Goal: Obtain resource: Download file/media

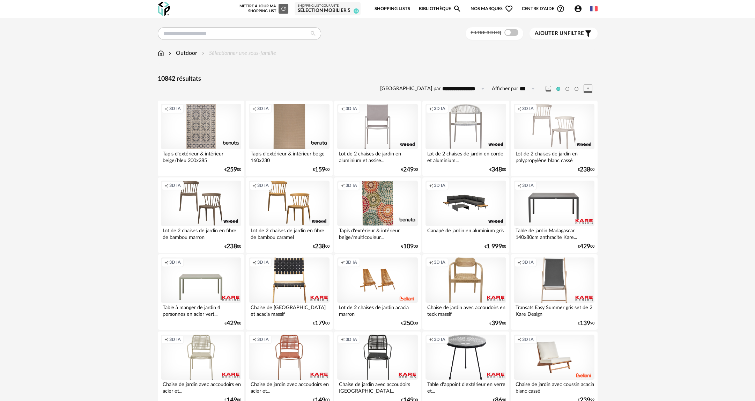
click at [161, 52] on img at bounding box center [161, 53] width 6 height 8
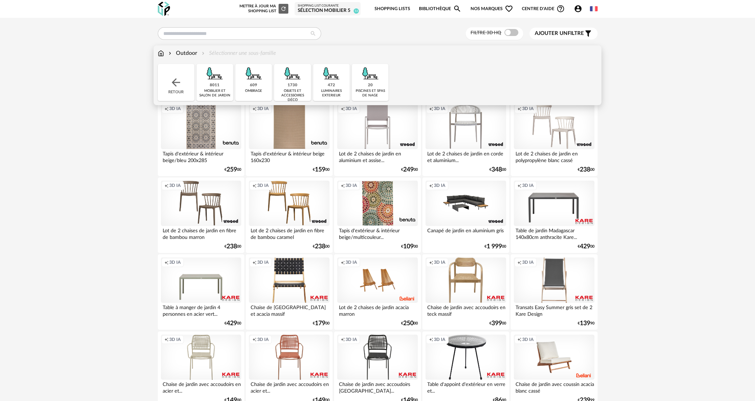
click at [182, 93] on div "Retour" at bounding box center [176, 82] width 37 height 37
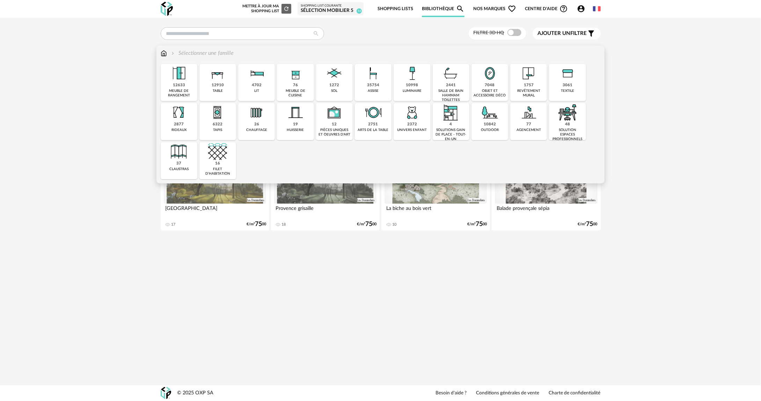
click at [213, 87] on div "12910" at bounding box center [218, 85] width 12 height 5
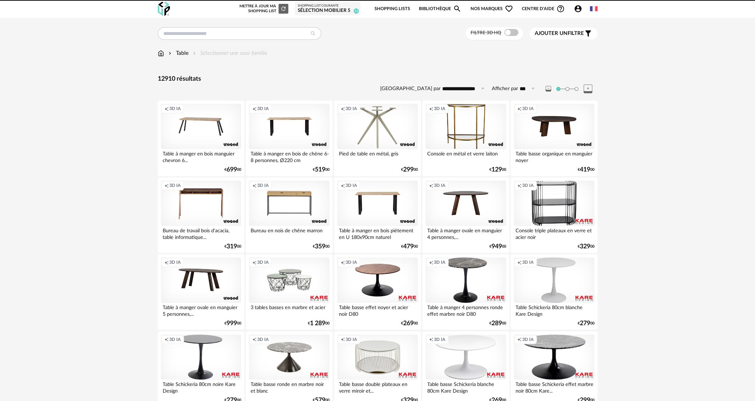
click at [509, 32] on span at bounding box center [511, 32] width 14 height 7
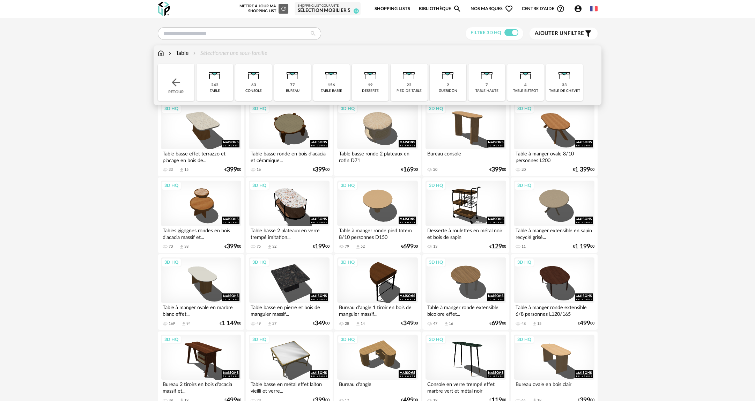
click at [219, 77] on img at bounding box center [214, 73] width 19 height 19
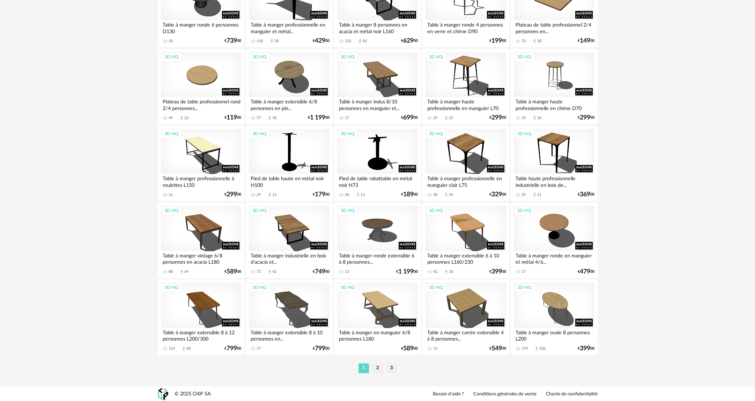
scroll to position [1282, 0]
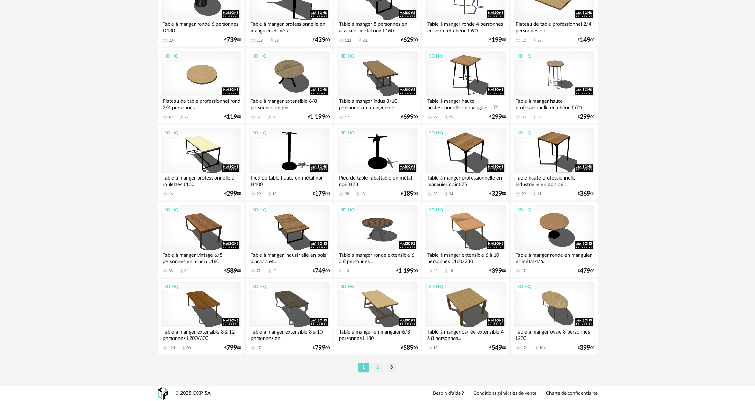
click at [375, 368] on li "2" at bounding box center [377, 367] width 10 height 10
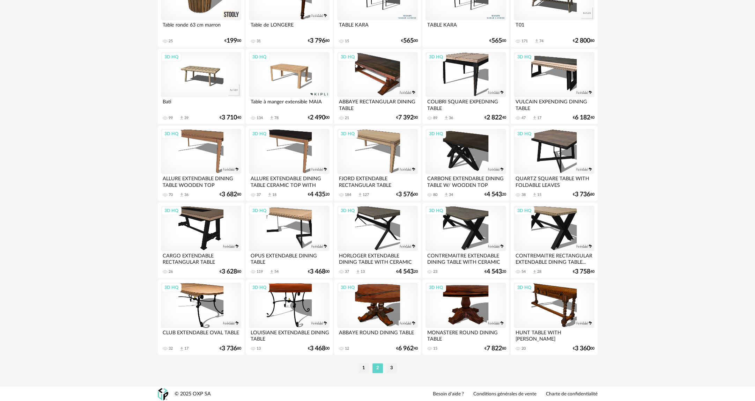
scroll to position [1282, 0]
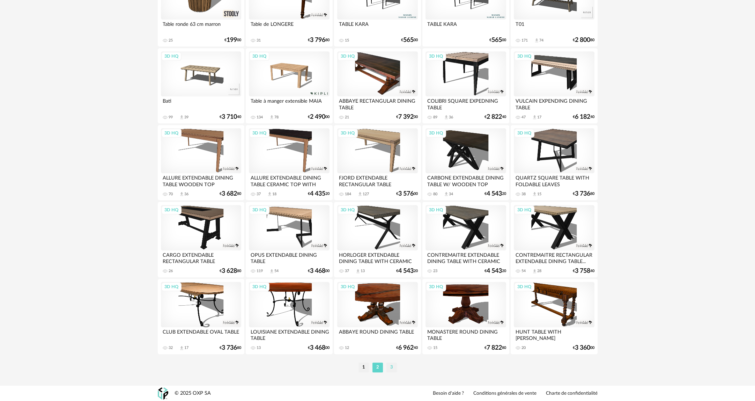
click at [393, 369] on li "3" at bounding box center [391, 367] width 10 height 10
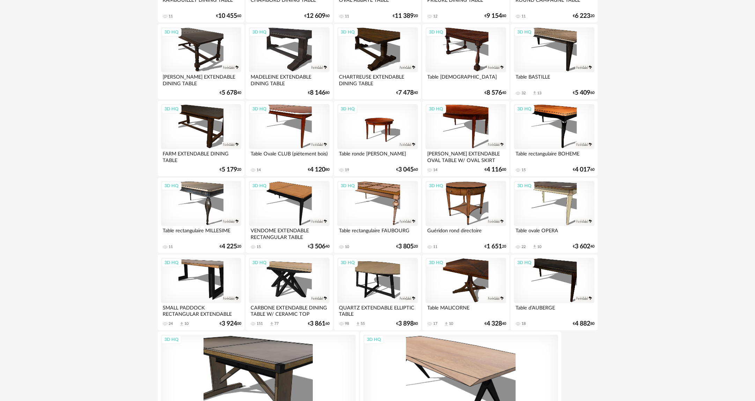
scroll to position [489, 0]
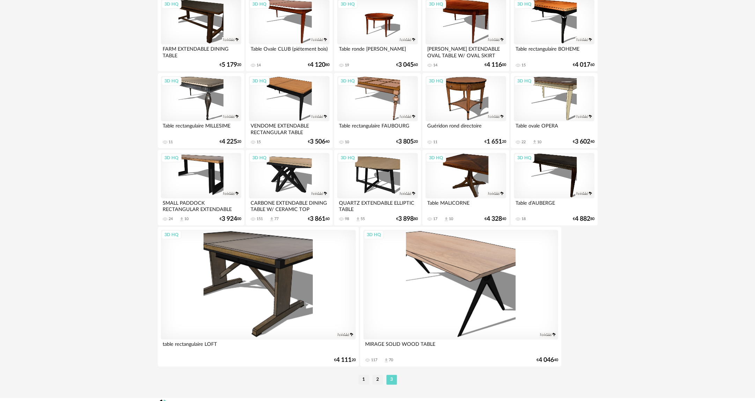
click at [213, 35] on div "3D HQ" at bounding box center [201, 21] width 80 height 45
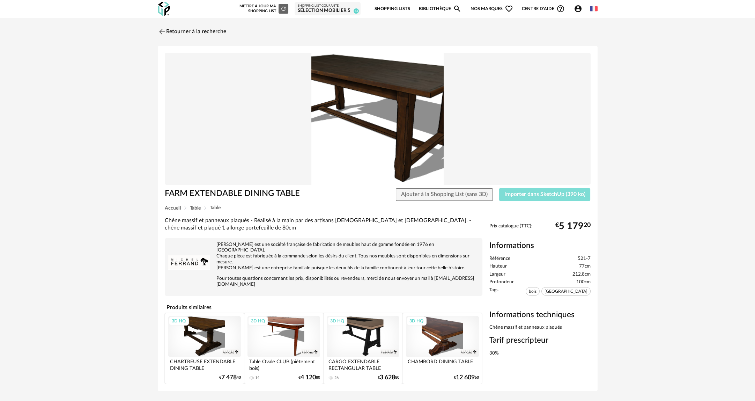
click at [552, 193] on span "Importer dans SketchUp (390 ko)" at bounding box center [544, 194] width 81 height 6
click at [184, 26] on link "Retourner à la recherche" at bounding box center [190, 31] width 68 height 15
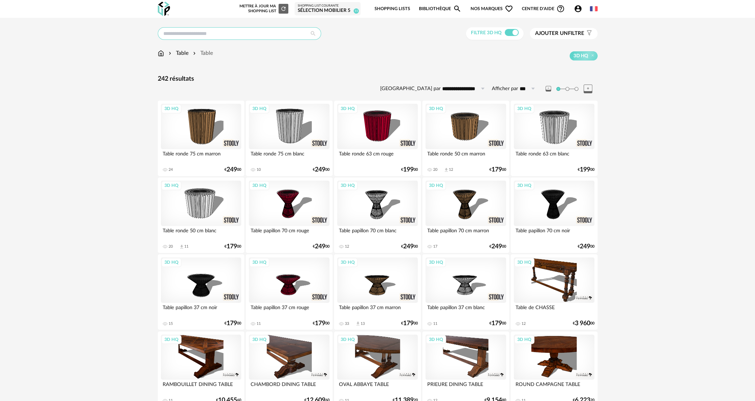
click at [232, 35] on input "text" at bounding box center [239, 33] width 163 height 13
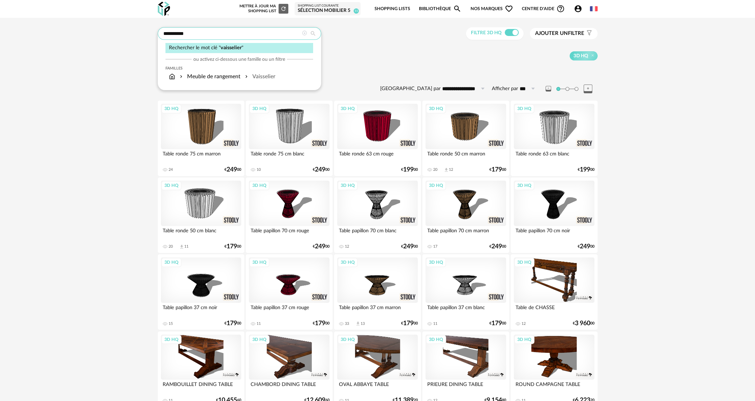
type input "**********"
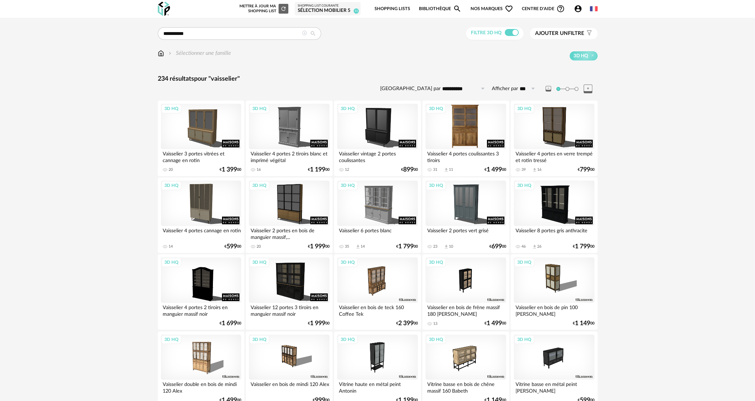
click at [479, 133] on div "3D HQ" at bounding box center [465, 126] width 80 height 45
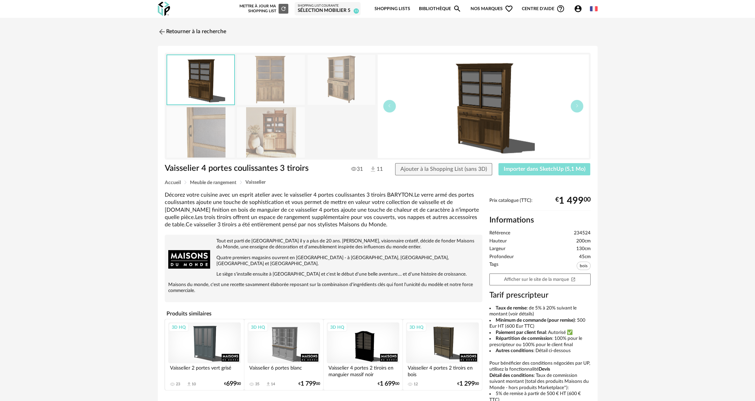
click at [545, 169] on span "Importer dans SketchUp (5,1 Mo)" at bounding box center [545, 169] width 82 height 6
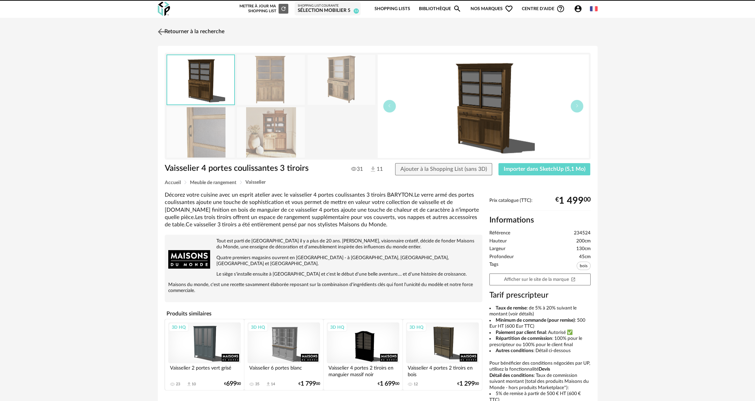
click at [202, 36] on link "Retourner à la recherche" at bounding box center [190, 31] width 68 height 15
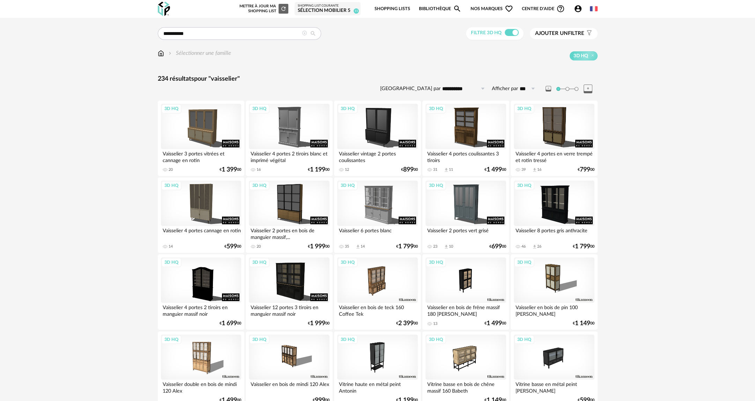
click at [305, 34] on icon at bounding box center [304, 33] width 5 height 5
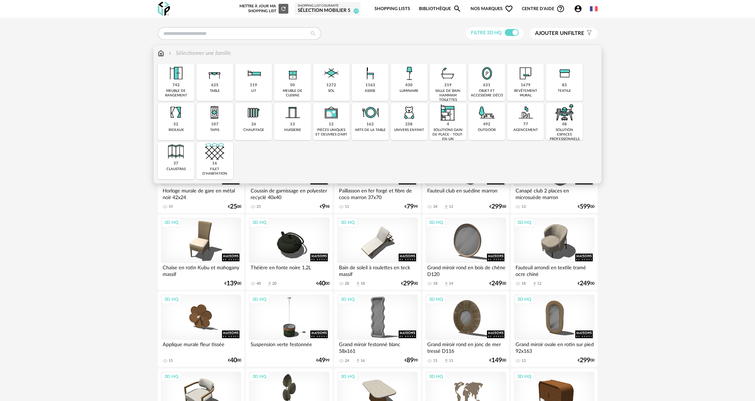
click at [161, 55] on img at bounding box center [161, 53] width 6 height 8
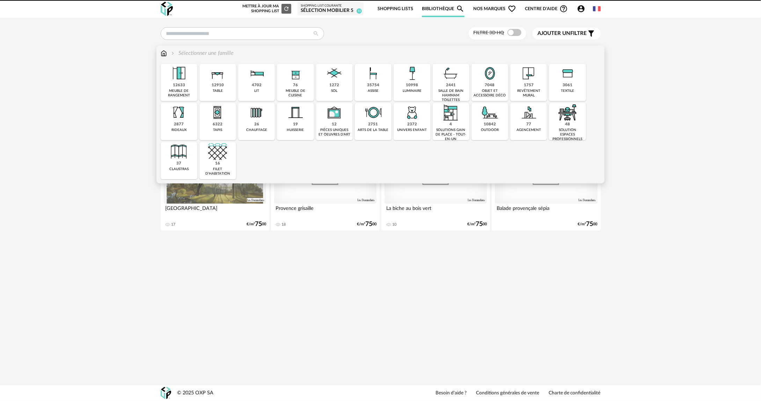
click at [367, 87] on div "35754" at bounding box center [373, 85] width 12 height 5
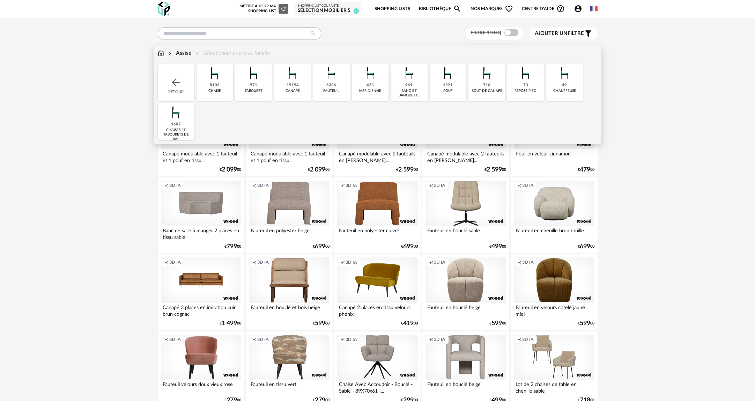
click at [214, 90] on div "chaise" at bounding box center [214, 91] width 13 height 5
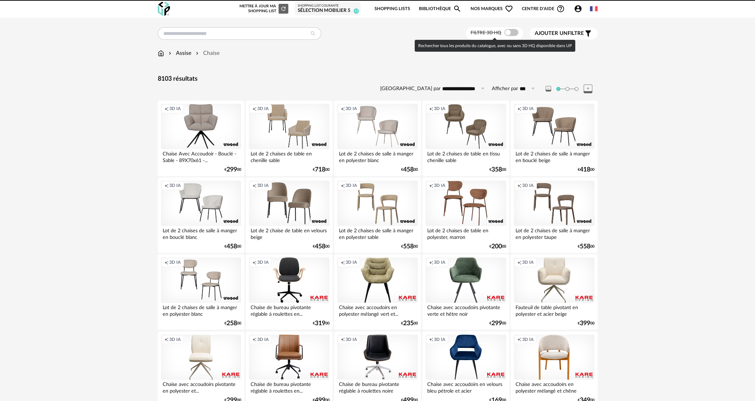
click at [513, 34] on span at bounding box center [511, 32] width 14 height 7
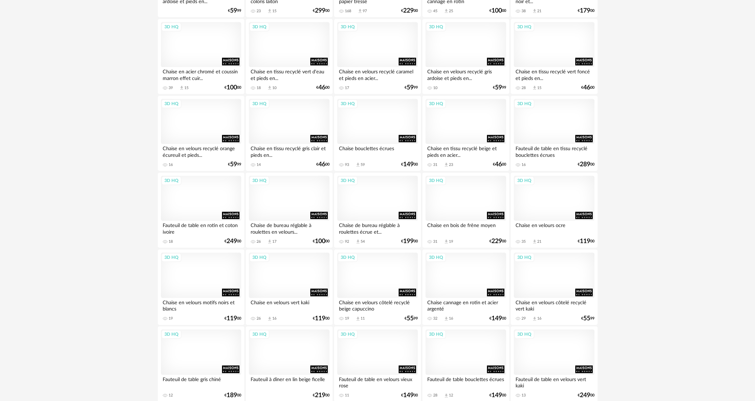
scroll to position [1282, 0]
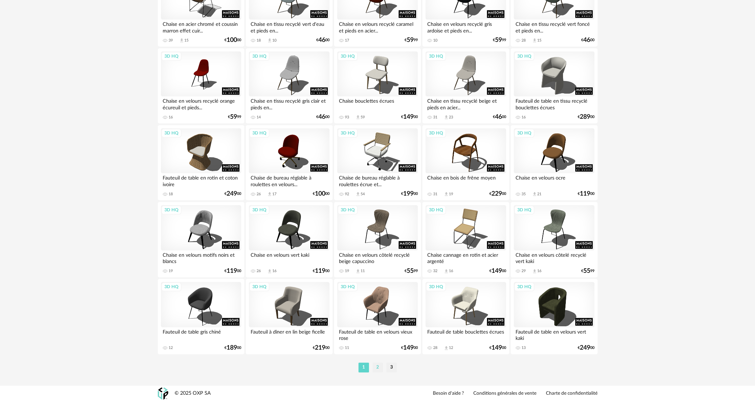
click at [374, 365] on li "2" at bounding box center [377, 367] width 10 height 10
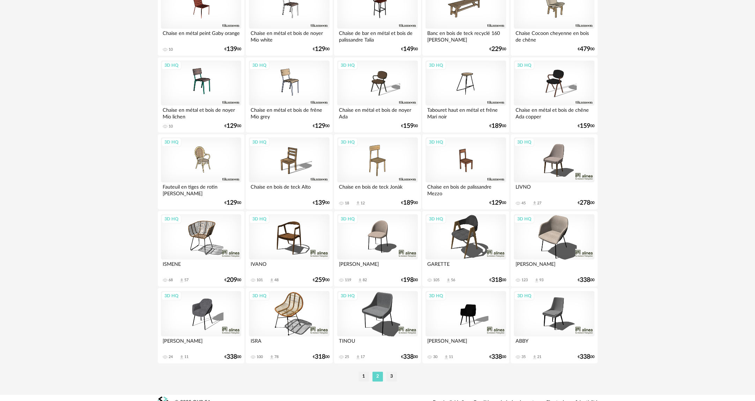
scroll to position [1282, 0]
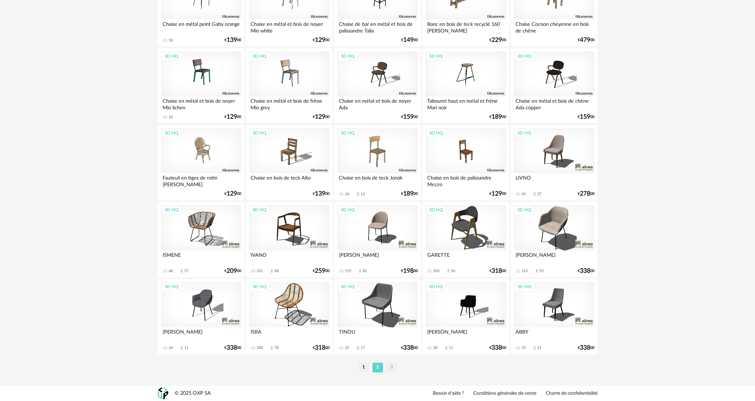
click at [396, 370] on li "3" at bounding box center [391, 367] width 10 height 10
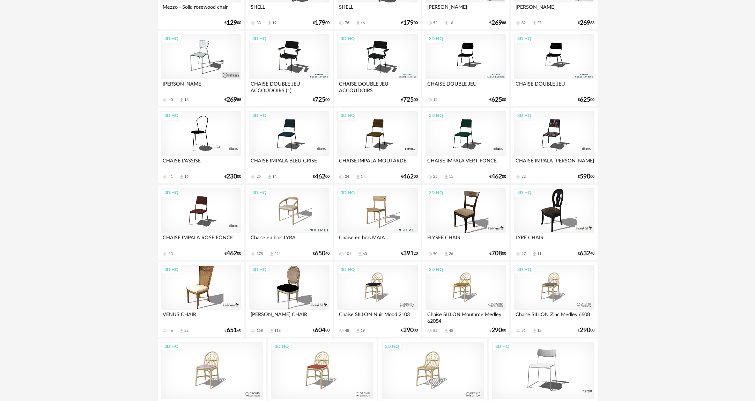
scroll to position [986, 0]
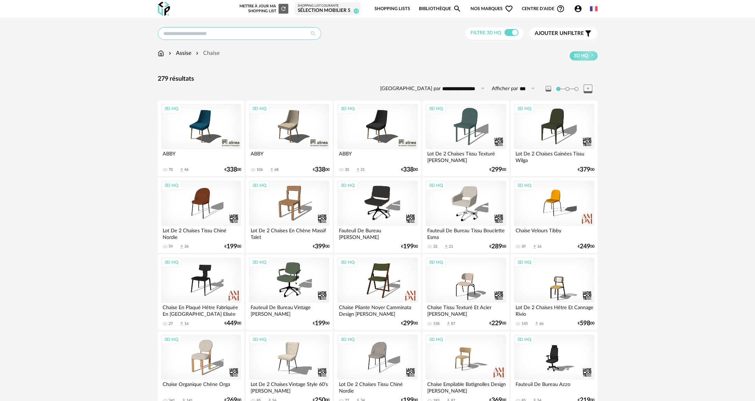
click at [243, 35] on input "text" at bounding box center [239, 33] width 163 height 13
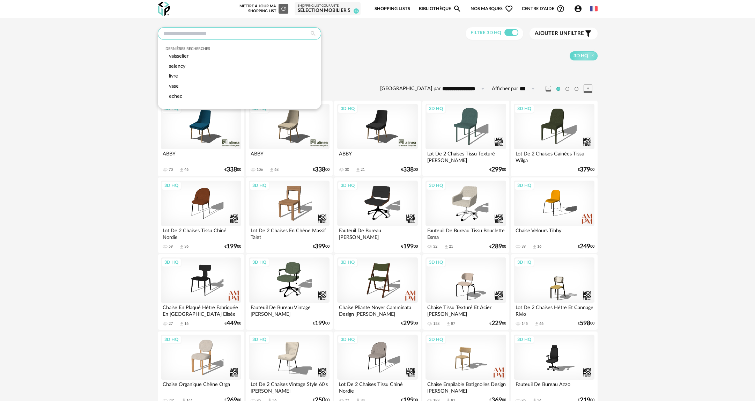
type input "*"
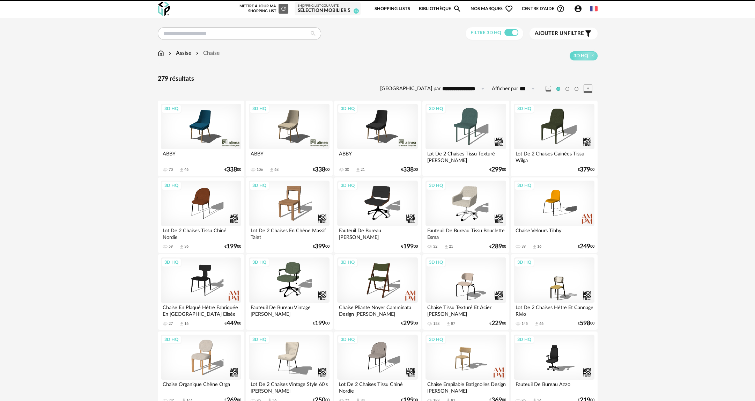
click at [164, 51] on div "Assise Chaise" at bounding box center [189, 53] width 62 height 8
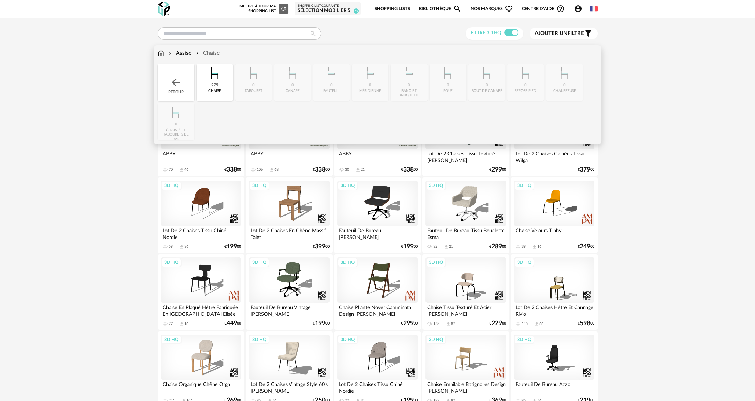
click at [162, 52] on img at bounding box center [161, 53] width 6 height 8
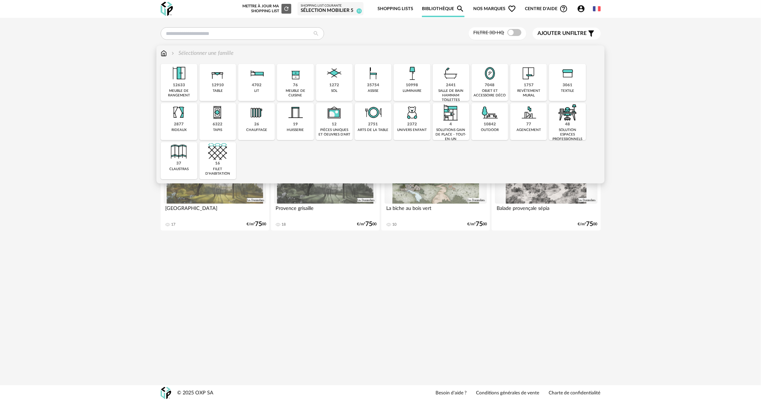
click at [380, 80] on img at bounding box center [373, 73] width 19 height 19
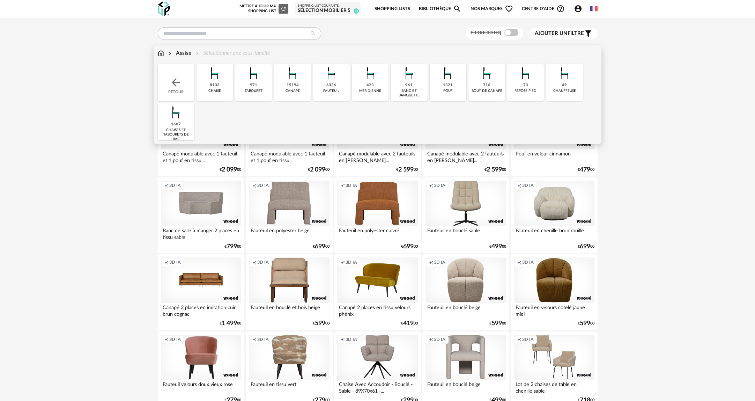
click at [329, 86] on div "6336" at bounding box center [331, 85] width 10 height 5
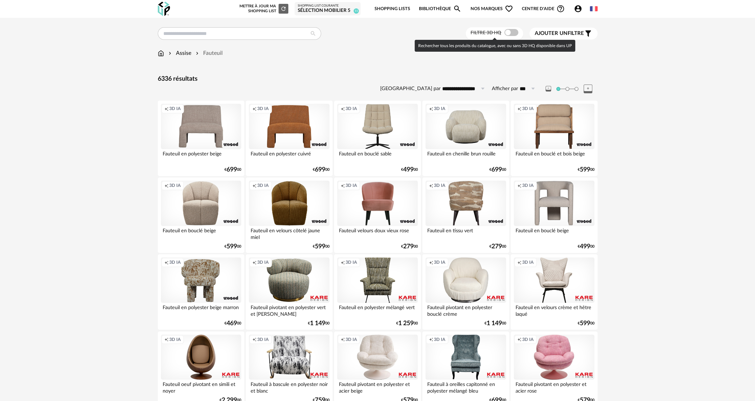
click at [507, 30] on span at bounding box center [511, 32] width 14 height 7
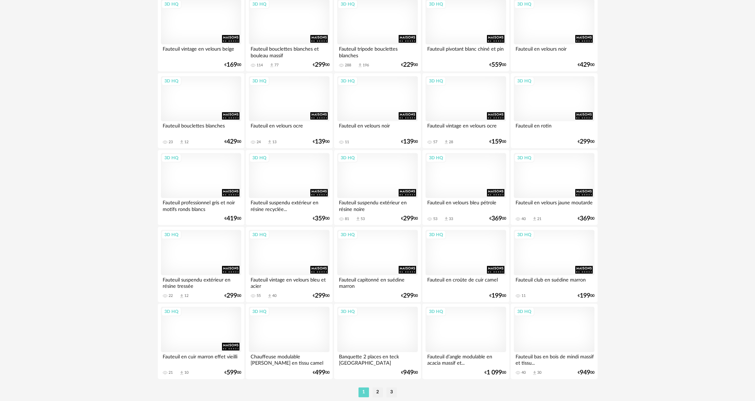
scroll to position [1282, 0]
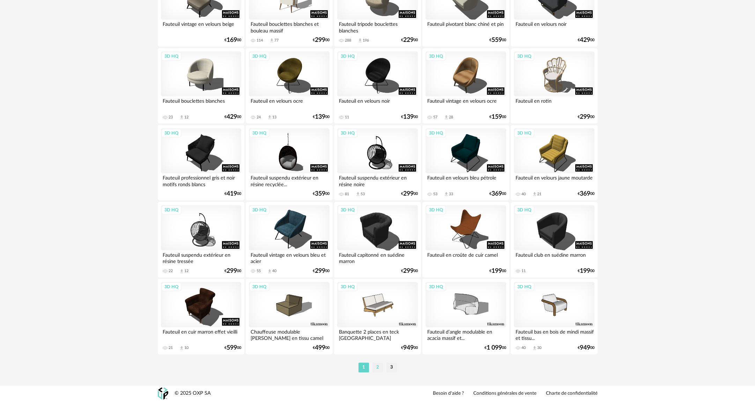
click at [377, 369] on li "2" at bounding box center [377, 367] width 10 height 10
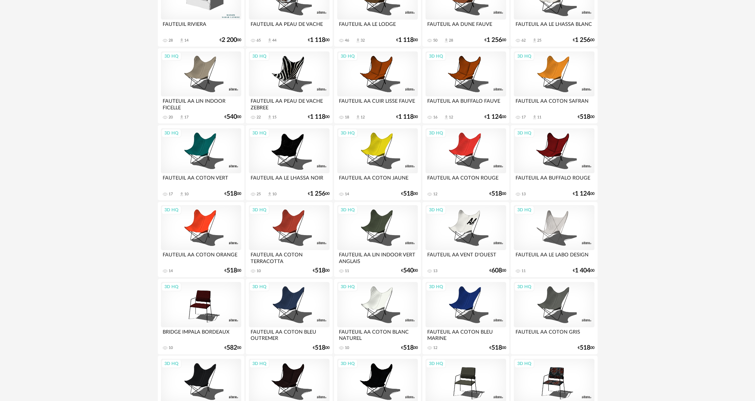
scroll to position [1282, 0]
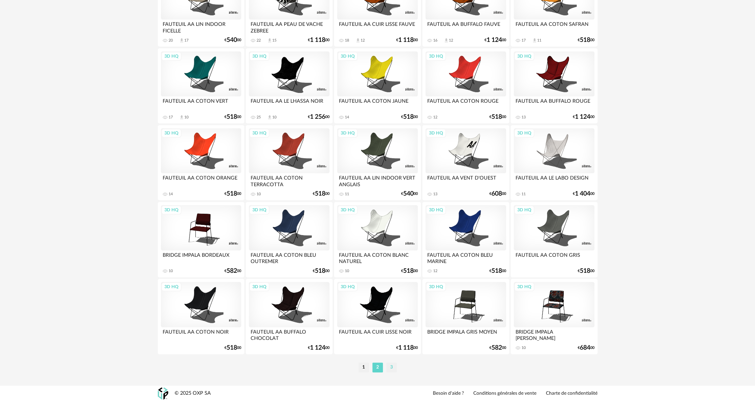
click at [392, 366] on li "3" at bounding box center [391, 367] width 10 height 10
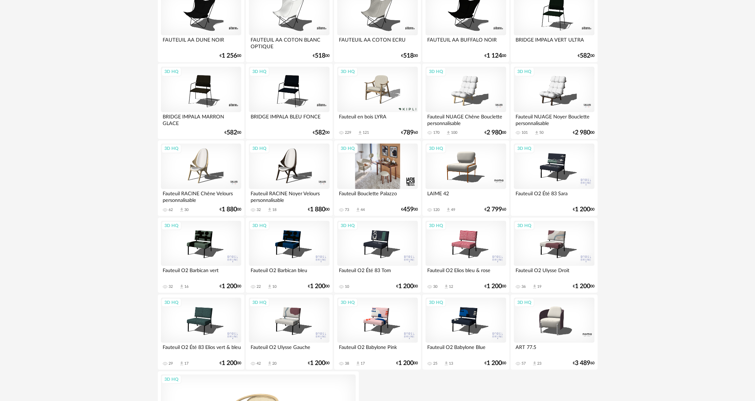
scroll to position [270, 0]
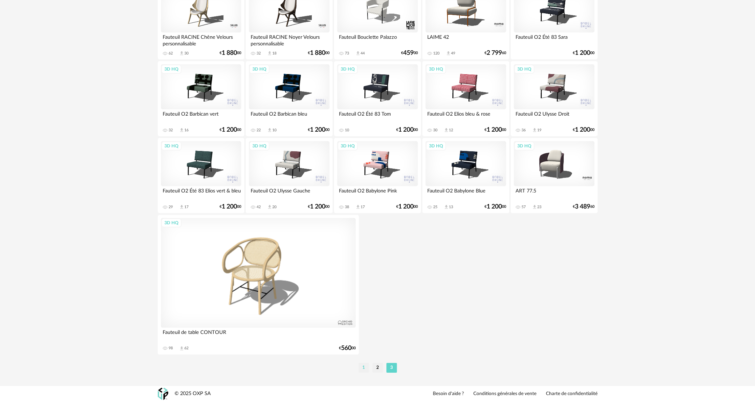
click at [362, 368] on li "1" at bounding box center [363, 368] width 10 height 10
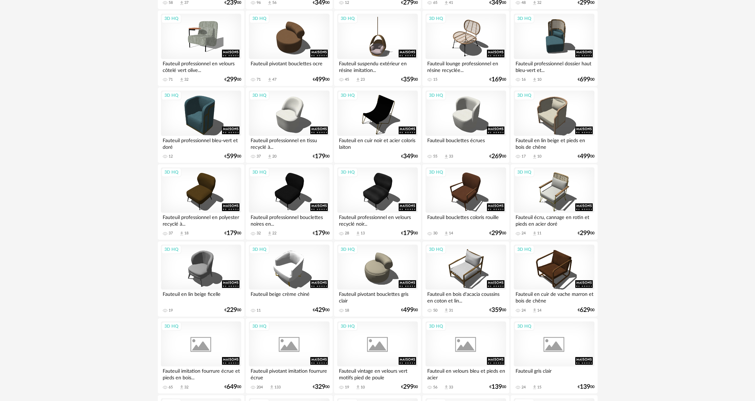
scroll to position [873, 0]
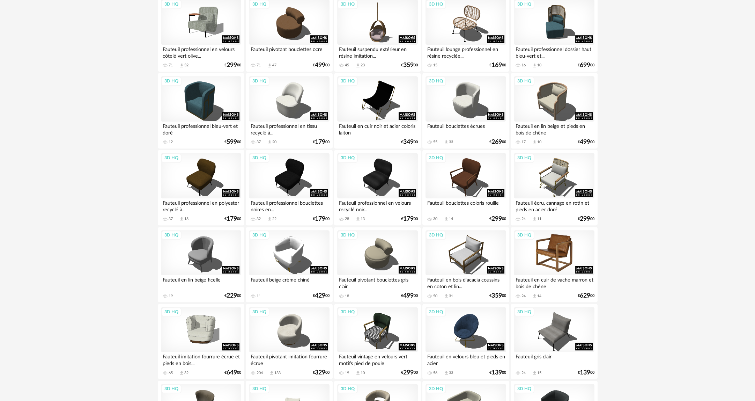
click at [551, 252] on div "3D HQ" at bounding box center [554, 252] width 80 height 45
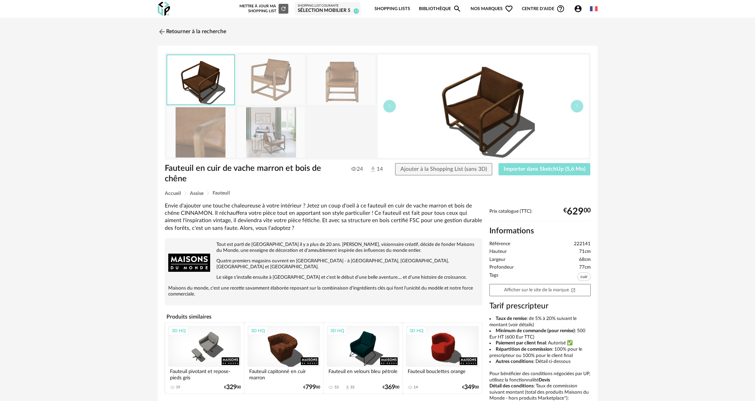
click at [537, 171] on span "Importer dans SketchUp (5,6 Mo)" at bounding box center [545, 169] width 82 height 6
click at [182, 30] on link "Retourner à la recherche" at bounding box center [190, 31] width 68 height 15
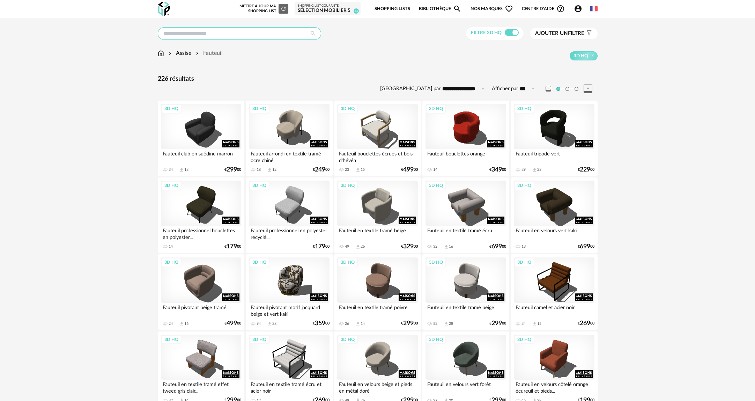
click at [214, 31] on input "text" at bounding box center [239, 33] width 163 height 13
type input "******"
type input "**********"
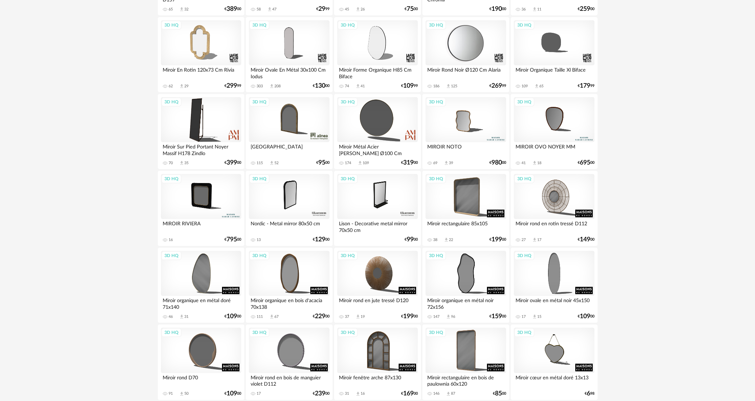
scroll to position [454, 0]
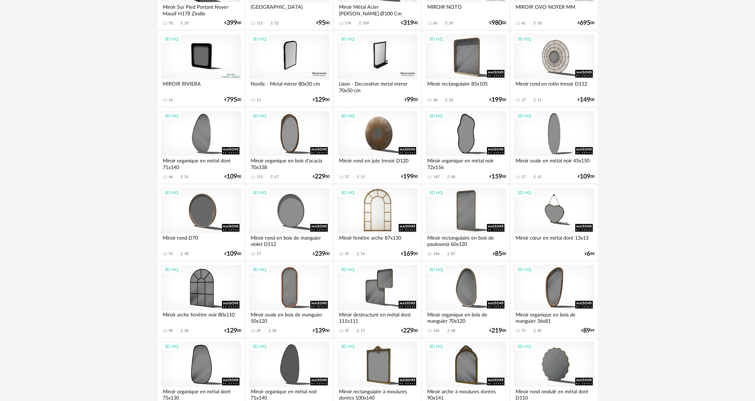
click at [373, 217] on div "3D HQ" at bounding box center [377, 210] width 80 height 45
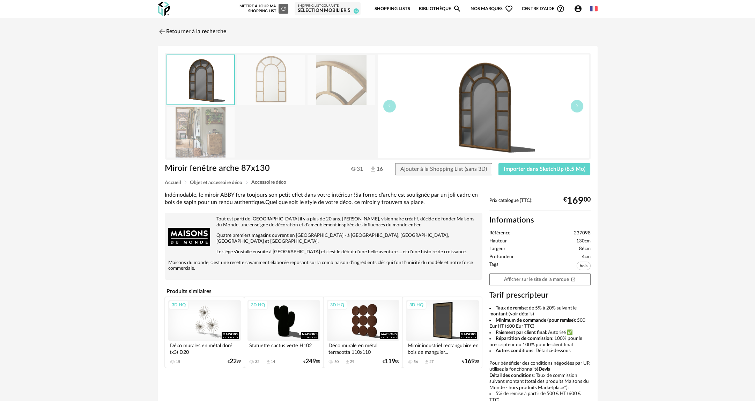
click at [186, 130] on img at bounding box center [201, 132] width 68 height 50
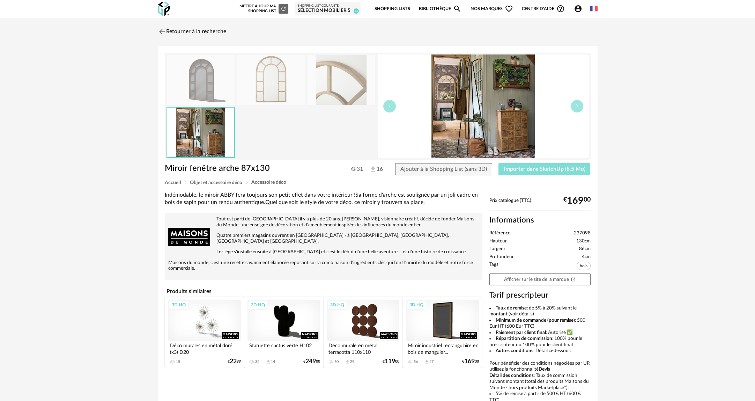
click at [517, 172] on button "Importer dans SketchUp (8,5 Mo)" at bounding box center [544, 169] width 92 height 13
click at [175, 31] on link "Retourner à la recherche" at bounding box center [190, 31] width 68 height 15
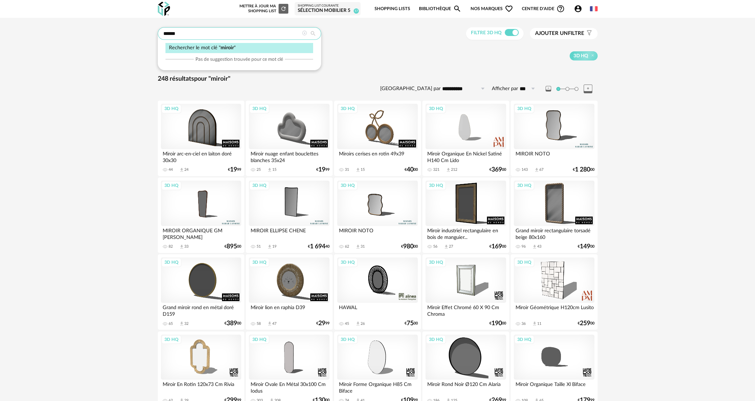
drag, startPoint x: 234, startPoint y: 37, endPoint x: 125, endPoint y: 28, distance: 109.6
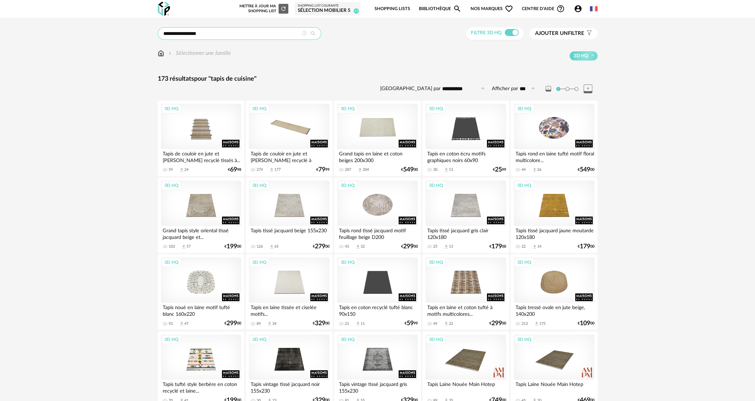
drag, startPoint x: 175, startPoint y: 35, endPoint x: 257, endPoint y: 38, distance: 82.4
click at [255, 37] on input "**********" at bounding box center [239, 33] width 163 height 13
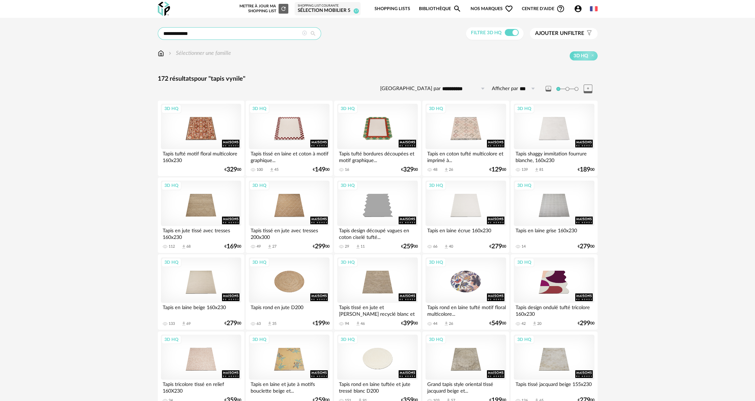
drag, startPoint x: 178, startPoint y: 32, endPoint x: 222, endPoint y: 37, distance: 44.9
click at [222, 37] on input "**********" at bounding box center [239, 33] width 163 height 13
type input "**********"
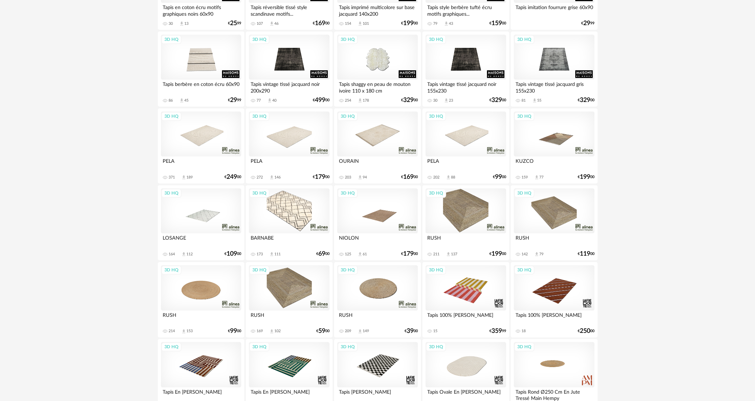
scroll to position [1282, 0]
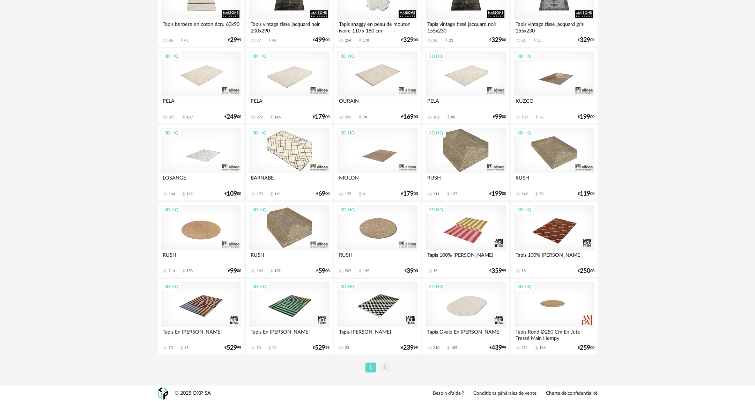
click at [383, 370] on li "2" at bounding box center [384, 367] width 10 height 10
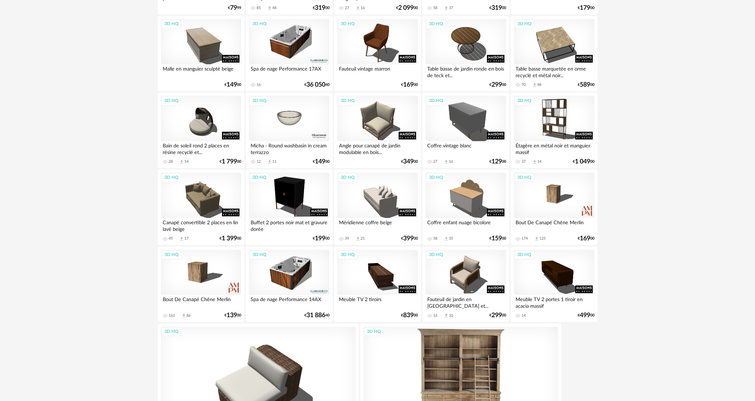
scroll to position [962, 0]
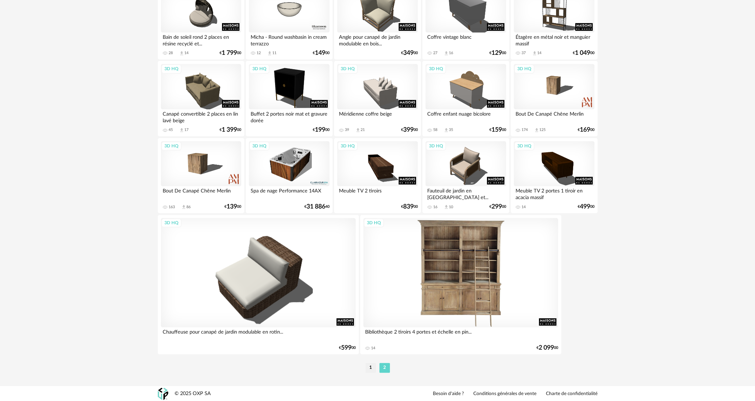
click at [493, 260] on div "3D HQ" at bounding box center [460, 273] width 195 height 110
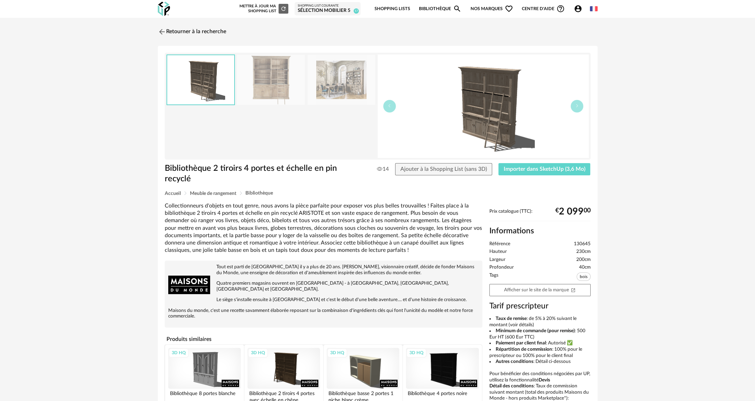
click at [320, 96] on img at bounding box center [342, 80] width 68 height 50
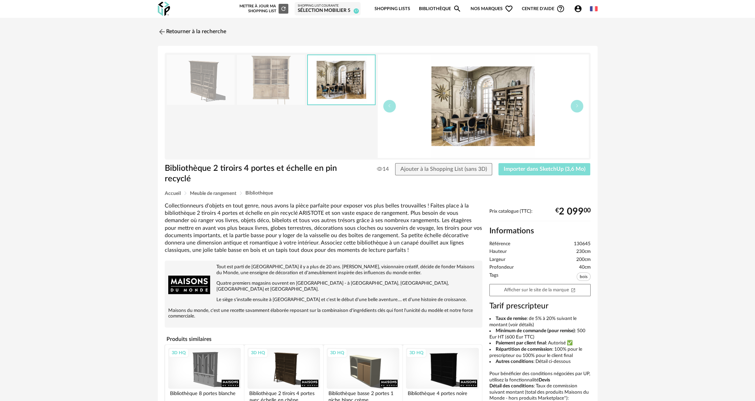
click at [549, 172] on button "Importer dans SketchUp (3,6 Mo)" at bounding box center [544, 169] width 92 height 13
click at [193, 32] on link "Retourner à la recherche" at bounding box center [190, 31] width 68 height 15
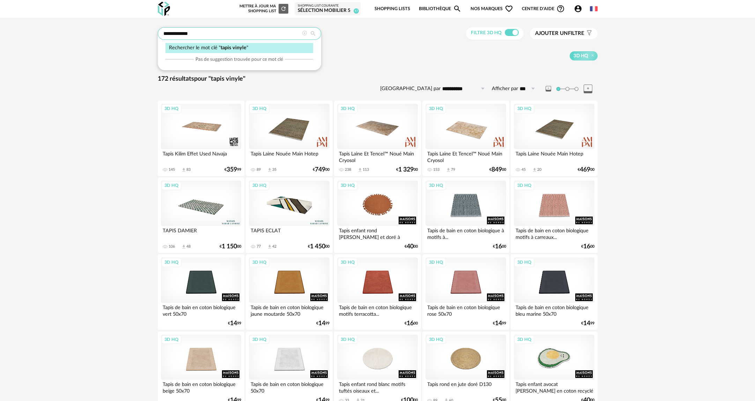
click at [219, 37] on input "**********" at bounding box center [239, 33] width 163 height 13
type input "*****"
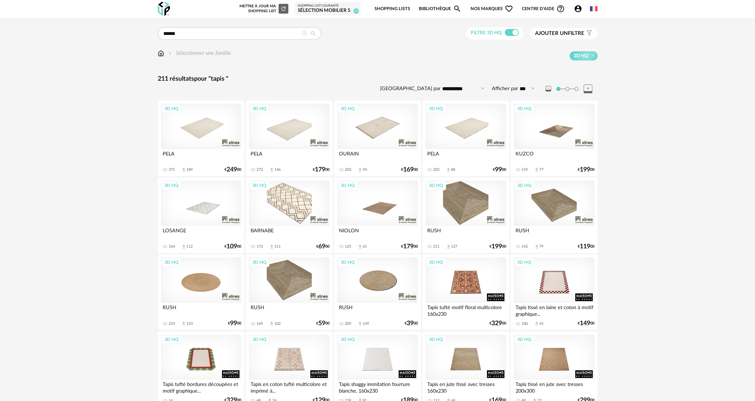
click at [549, 31] on span "Ajouter un" at bounding box center [551, 33] width 33 height 5
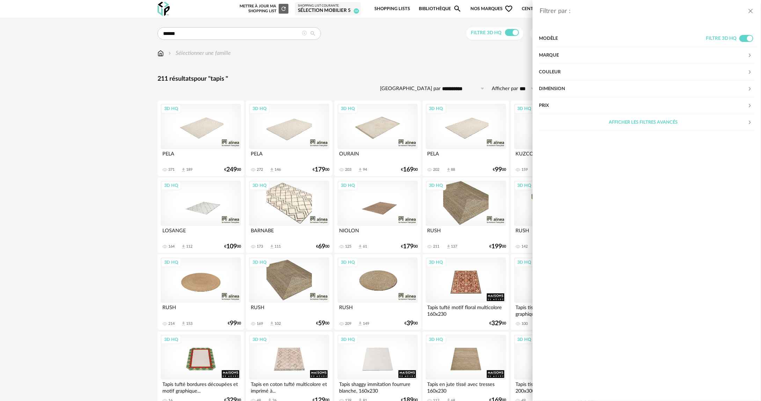
click at [421, 69] on div "Filtrer par : Modèle Filtre 3D HQ Marque &tradition 0 101 Copenhagen 0 366 Conc…" at bounding box center [380, 200] width 761 height 401
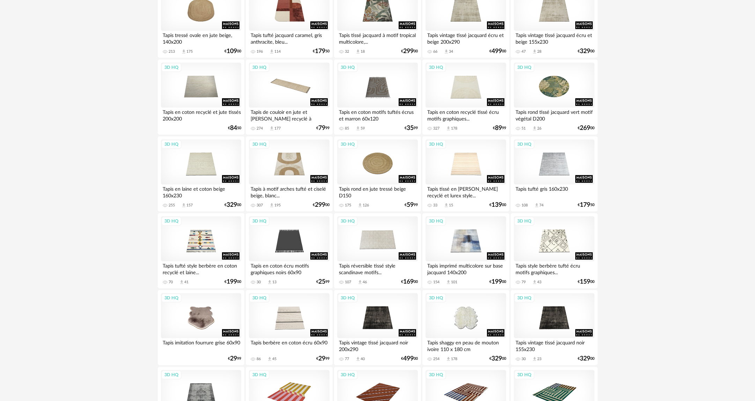
scroll to position [1257, 0]
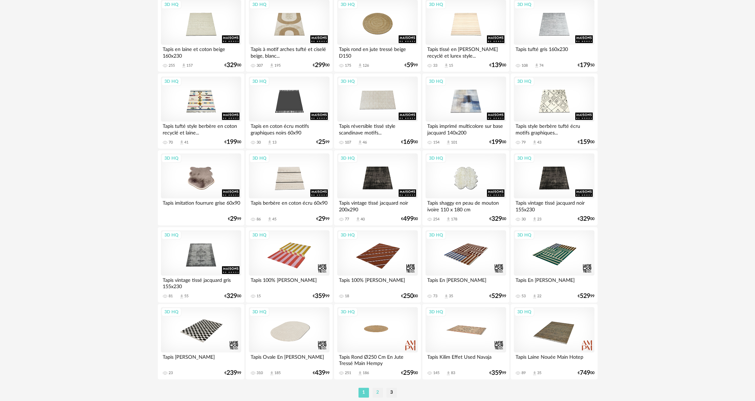
click at [375, 393] on li "2" at bounding box center [377, 392] width 10 height 10
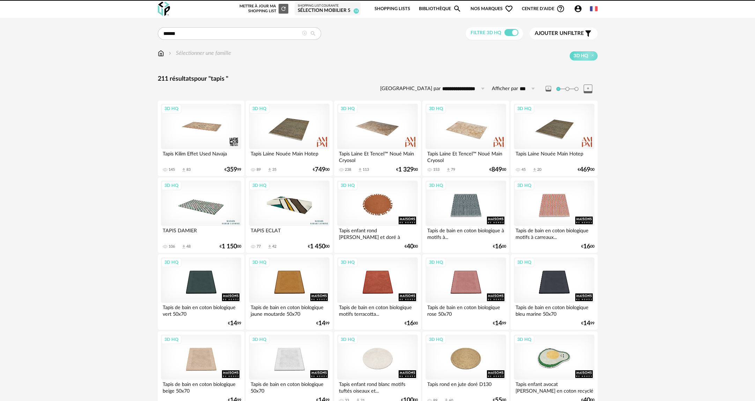
click at [158, 53] on img at bounding box center [161, 53] width 6 height 8
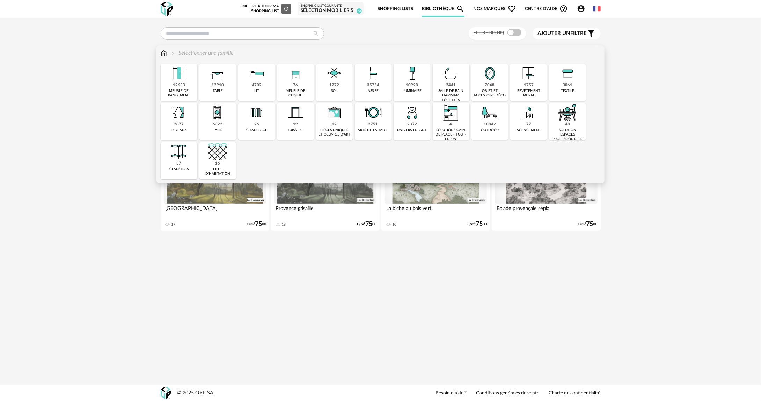
click at [224, 87] on div "12910 table" at bounding box center [217, 82] width 37 height 37
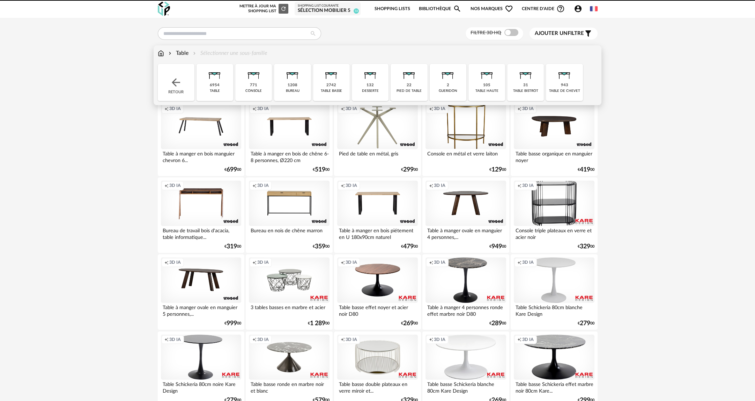
click at [446, 91] on div "gueridon" at bounding box center [448, 91] width 18 height 5
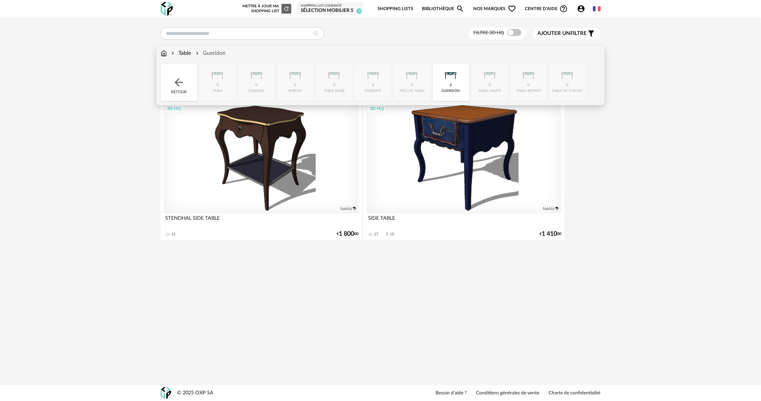
click at [188, 86] on div "Retour" at bounding box center [179, 82] width 37 height 37
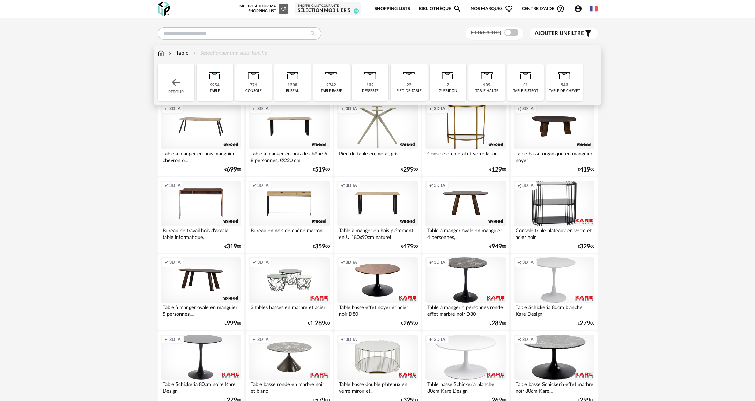
click at [337, 92] on div "table basse" at bounding box center [331, 91] width 21 height 5
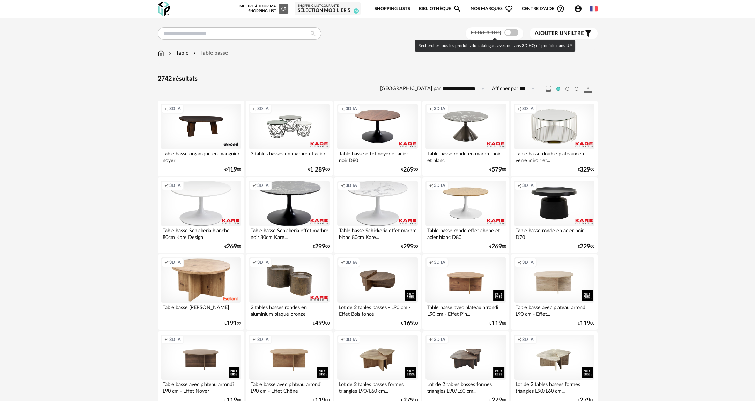
click at [513, 36] on span at bounding box center [511, 32] width 14 height 7
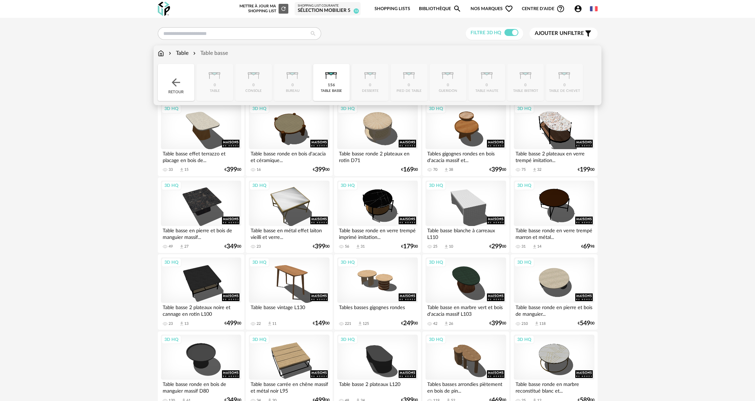
click at [175, 76] on div "Retour" at bounding box center [176, 82] width 37 height 37
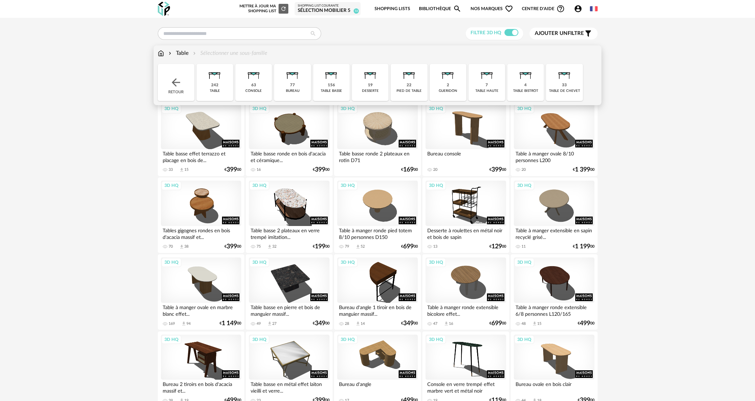
click at [255, 86] on div "63" at bounding box center [253, 85] width 5 height 5
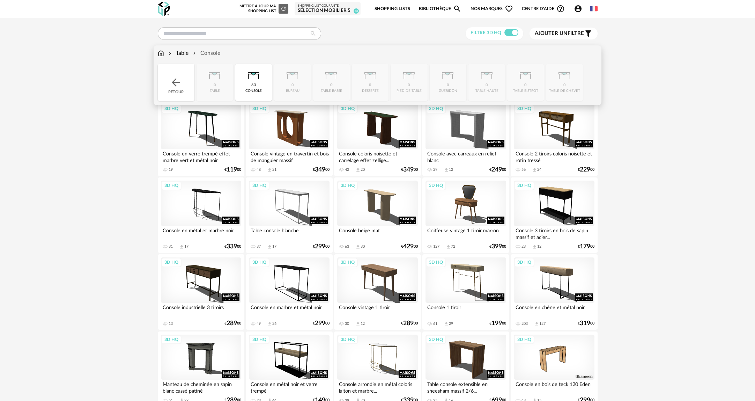
click at [173, 86] on img at bounding box center [176, 82] width 13 height 13
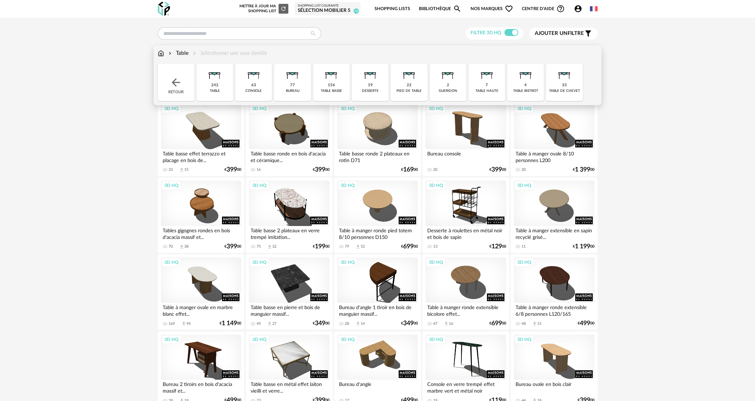
click at [483, 80] on img at bounding box center [486, 73] width 19 height 19
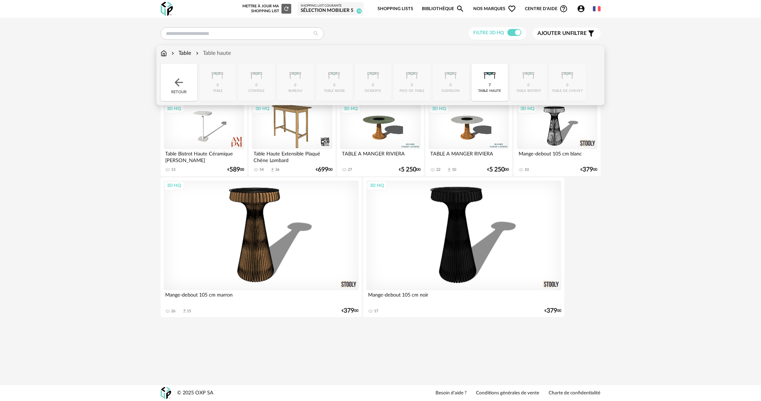
click at [166, 74] on div "Retour" at bounding box center [179, 82] width 37 height 37
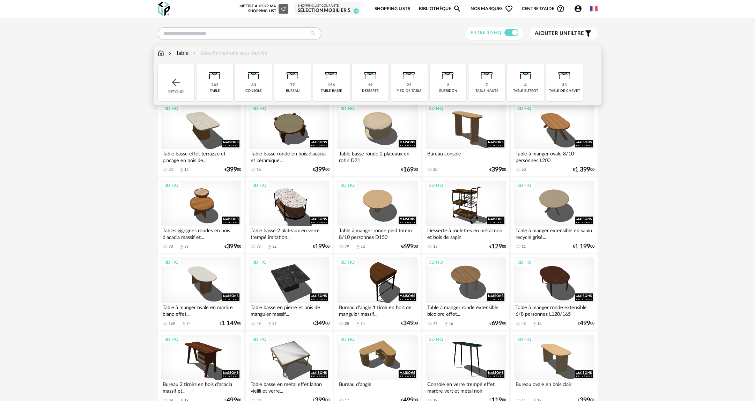
click at [181, 82] on img at bounding box center [176, 82] width 13 height 13
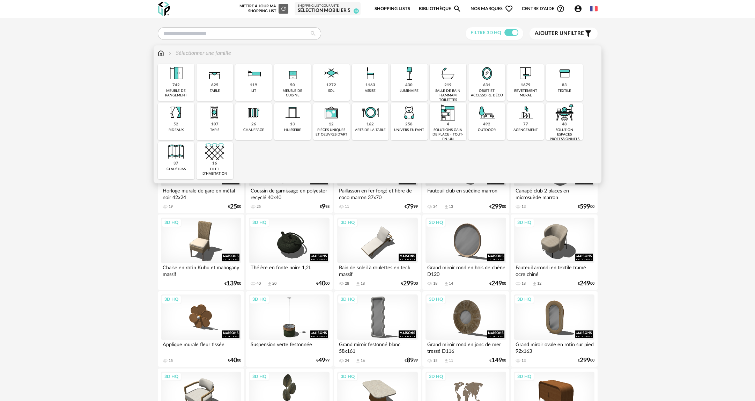
click at [361, 86] on div "1163 assise" at bounding box center [370, 82] width 37 height 37
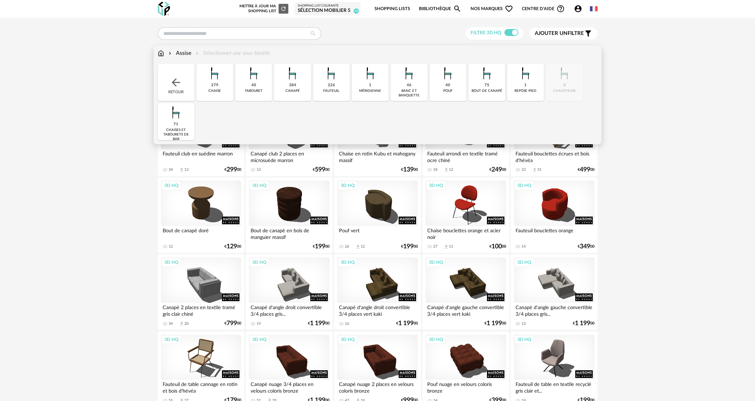
click at [486, 94] on div "75 bout de canapé" at bounding box center [486, 82] width 37 height 37
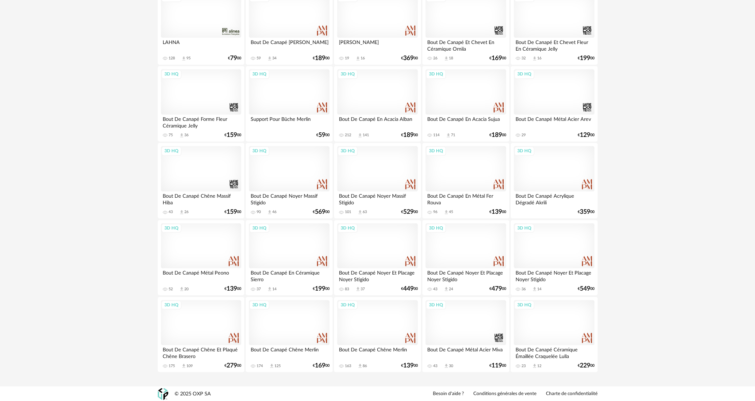
scroll to position [880, 0]
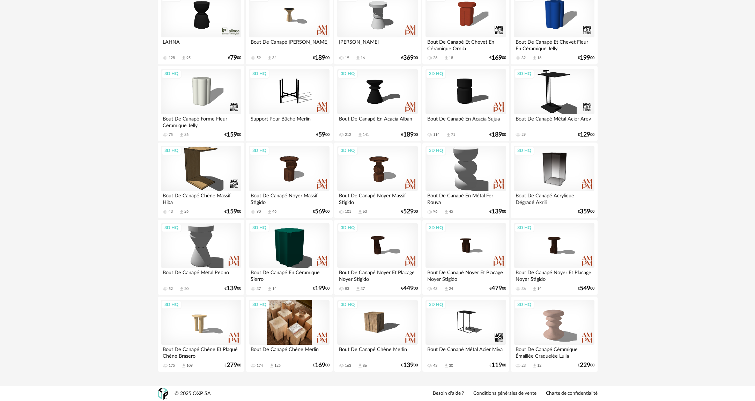
click at [304, 329] on div "3D HQ" at bounding box center [289, 321] width 80 height 45
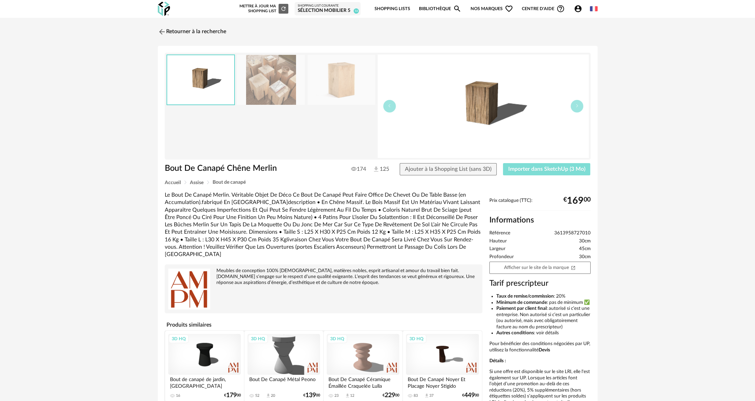
drag, startPoint x: 518, startPoint y: 168, endPoint x: 523, endPoint y: 165, distance: 5.2
click at [518, 168] on span "Importer dans SketchUp (3 Mo)" at bounding box center [546, 169] width 77 height 6
click at [188, 27] on link "Retourner à la recherche" at bounding box center [190, 31] width 68 height 15
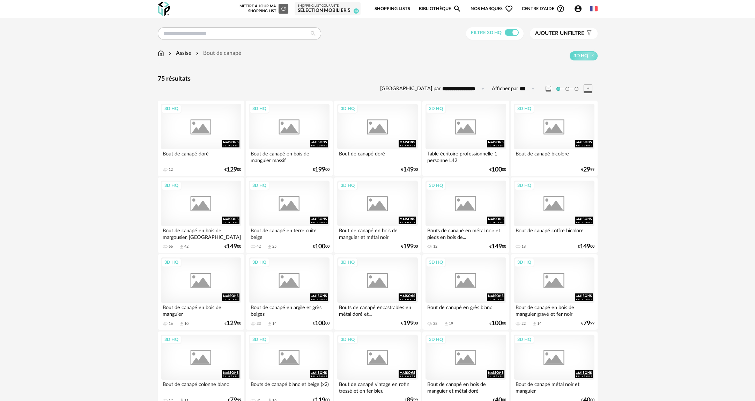
scroll to position [880, 0]
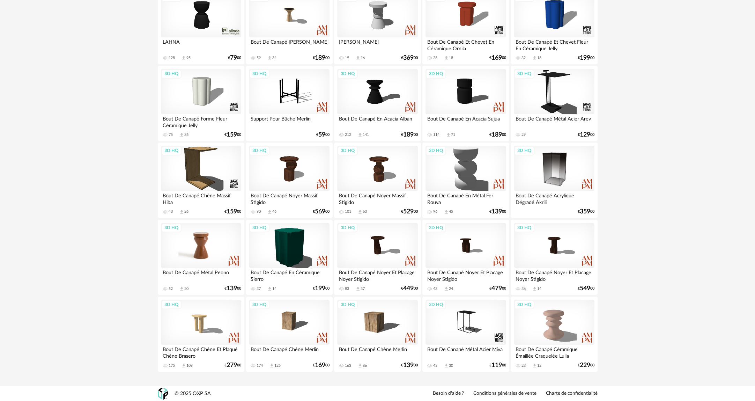
click at [207, 253] on div "3D HQ" at bounding box center [201, 245] width 80 height 45
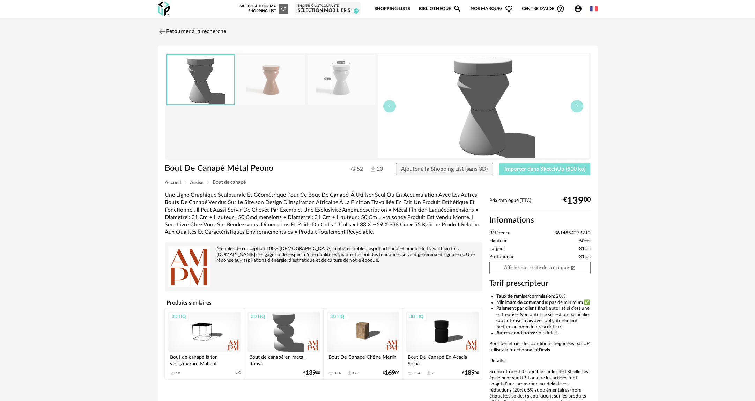
click at [546, 172] on button "Importer dans SketchUp (510 ko)" at bounding box center [544, 169] width 91 height 13
click at [176, 32] on link "Retourner à la recherche" at bounding box center [190, 31] width 68 height 15
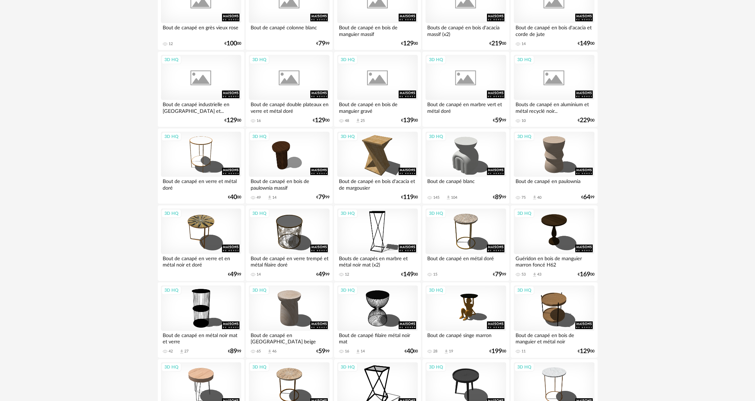
scroll to position [426, 0]
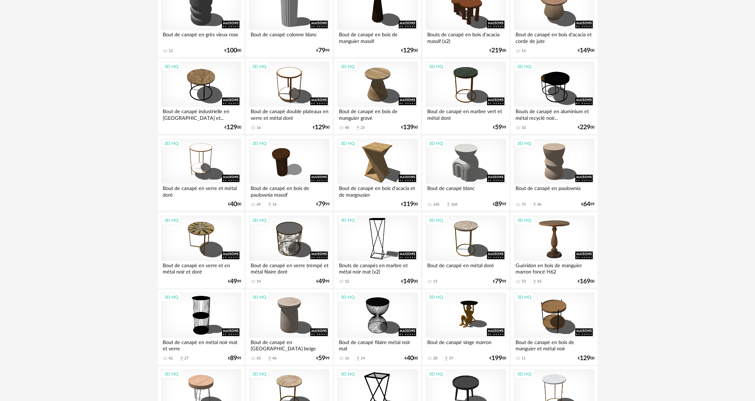
click at [561, 229] on div "3D HQ" at bounding box center [554, 237] width 80 height 45
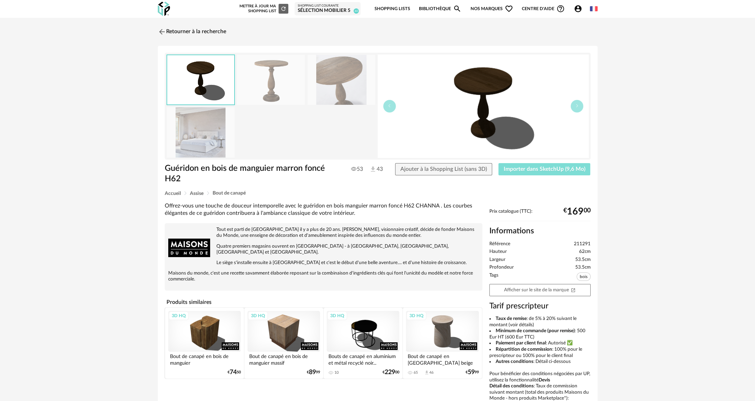
click at [532, 171] on span "Importer dans SketchUp (9,6 Mo)" at bounding box center [545, 169] width 82 height 6
click at [190, 29] on link "Retourner à la recherche" at bounding box center [190, 31] width 68 height 15
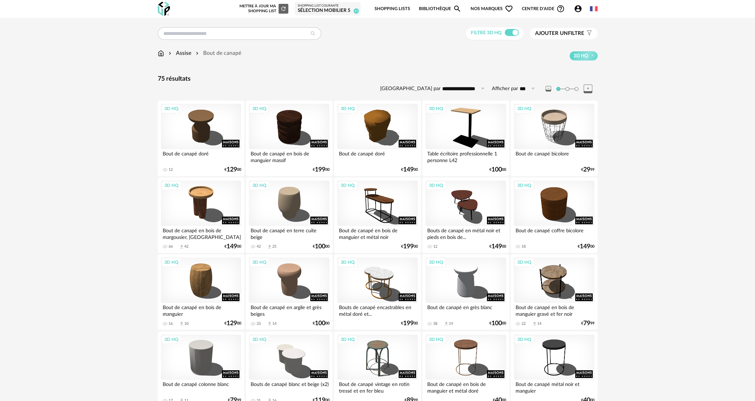
click at [446, 8] on link "Bibliothèque Magnify icon" at bounding box center [440, 9] width 43 height 16
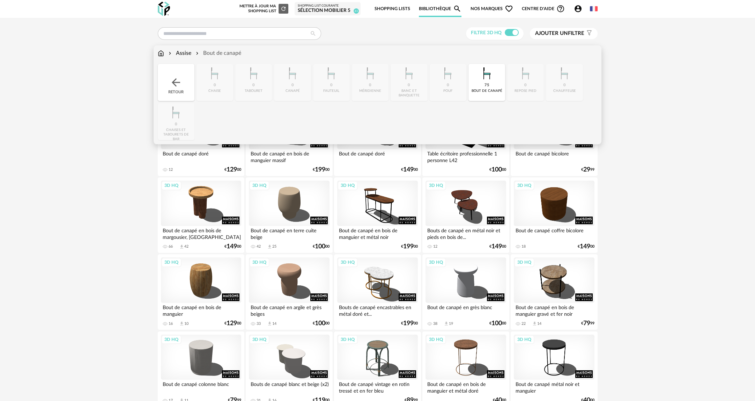
click at [165, 53] on div "Assise Bout de canapé" at bounding box center [199, 53] width 83 height 8
click at [156, 54] on div "Assise Bout de canapé Close icon Retour 0 chaise 0 tabouret 0 canapé 0 fauteuil…" at bounding box center [378, 94] width 448 height 99
click at [158, 52] on img at bounding box center [161, 53] width 6 height 8
click at [160, 51] on img at bounding box center [161, 53] width 6 height 8
click at [178, 93] on div "Retour" at bounding box center [176, 82] width 37 height 37
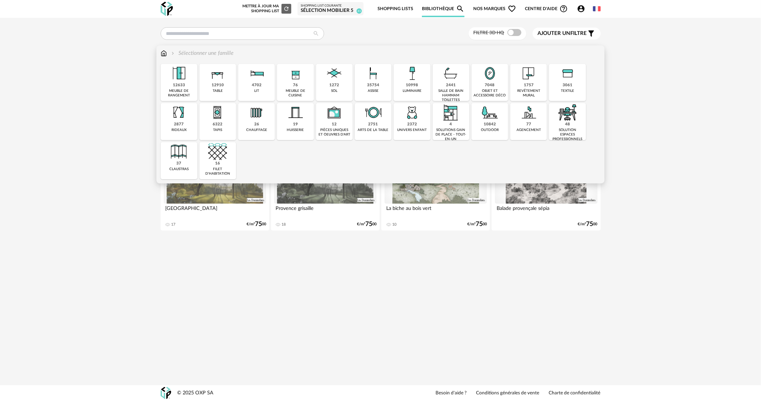
click at [529, 82] on img at bounding box center [528, 73] width 19 height 19
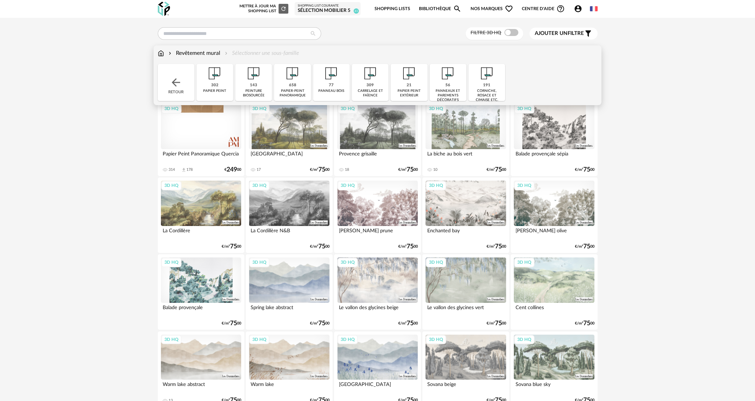
click at [438, 86] on div "56 panneaux et parements décoratifs" at bounding box center [448, 82] width 37 height 37
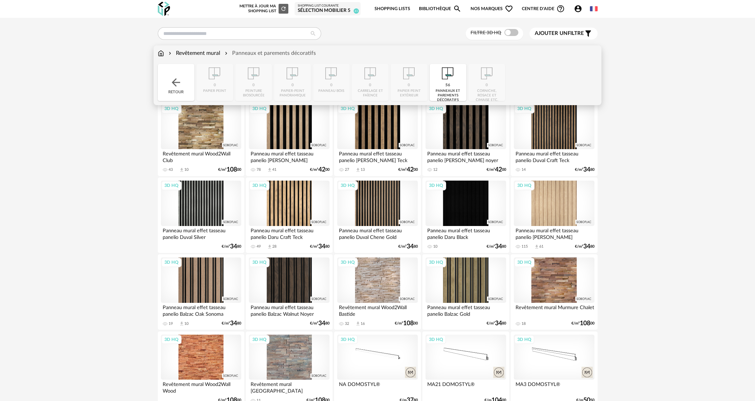
click at [187, 72] on div "Retour" at bounding box center [176, 82] width 37 height 37
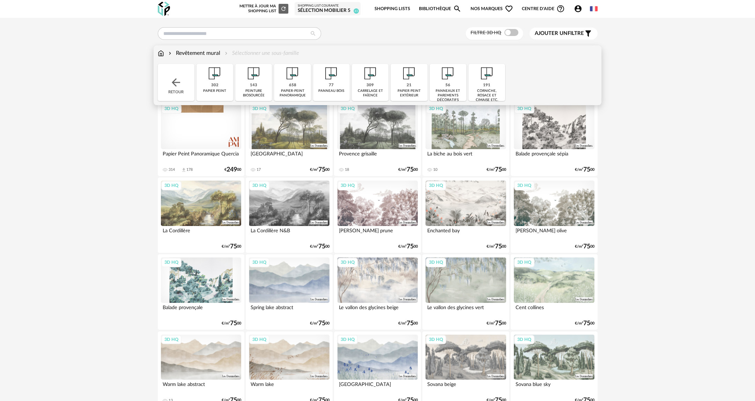
click at [221, 87] on div "302 papier peint" at bounding box center [215, 82] width 37 height 37
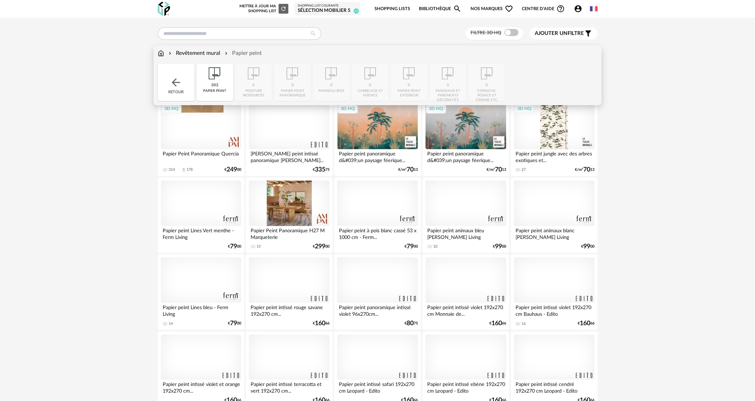
click at [176, 83] on img at bounding box center [176, 82] width 13 height 13
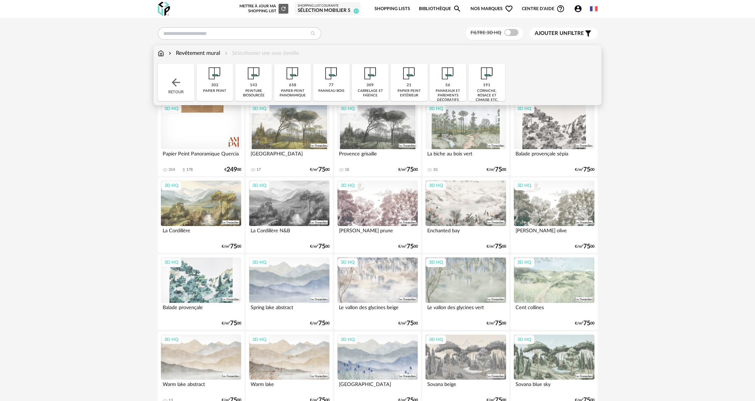
click at [291, 83] on div "658" at bounding box center [292, 85] width 7 height 5
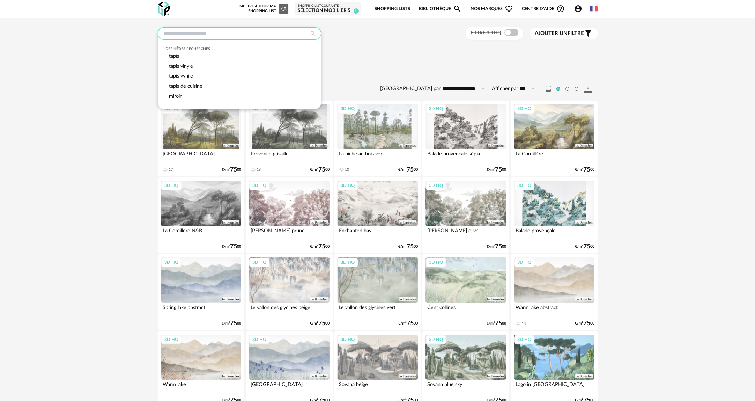
click at [227, 33] on input "text" at bounding box center [239, 33] width 163 height 13
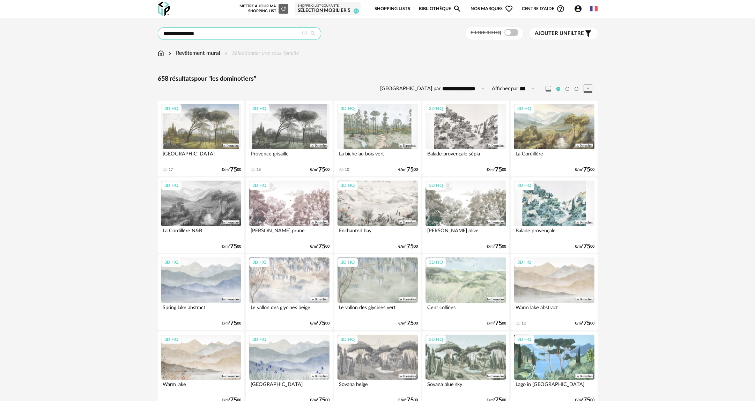
type input "**********"
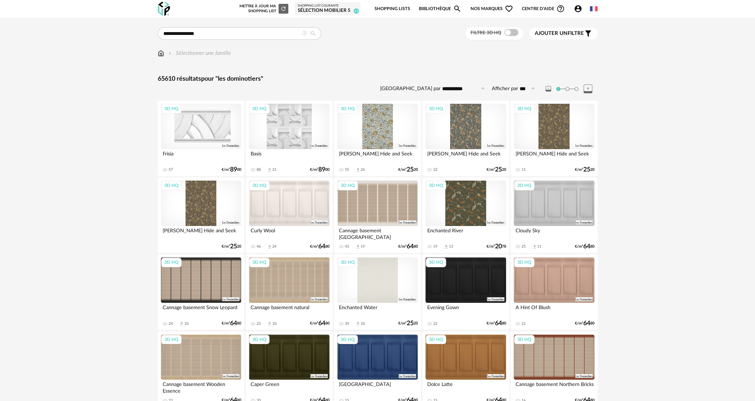
click at [390, 131] on div "3D HQ" at bounding box center [377, 126] width 80 height 45
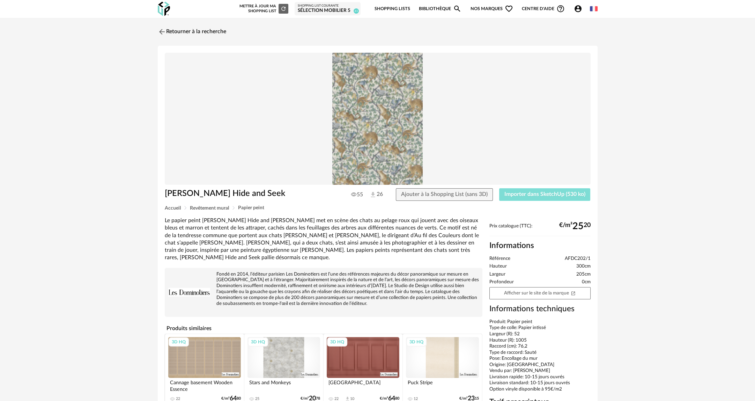
click at [534, 191] on button "Importer dans SketchUp (530 ko)" at bounding box center [544, 194] width 91 height 13
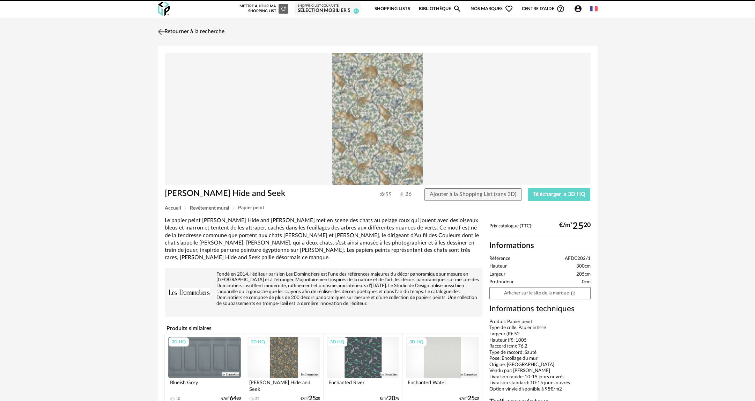
click at [196, 32] on link "Retourner à la recherche" at bounding box center [190, 31] width 68 height 15
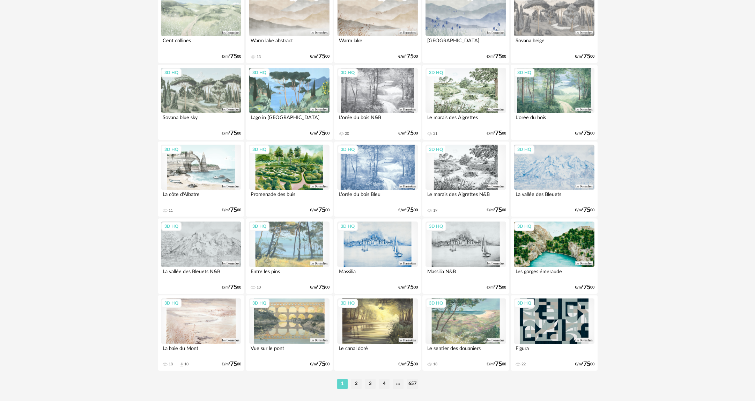
scroll to position [1282, 0]
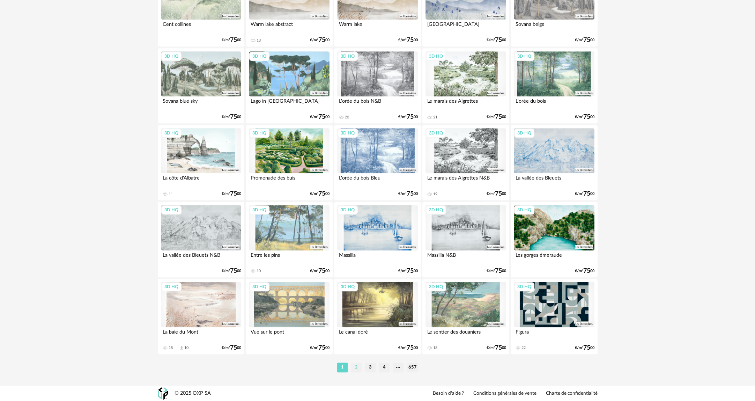
click at [355, 365] on li "2" at bounding box center [356, 367] width 10 height 10
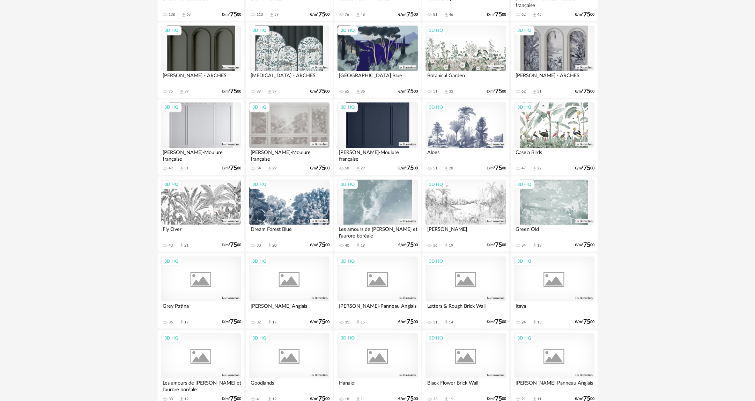
scroll to position [977, 0]
